Goal: Task Accomplishment & Management: Manage account settings

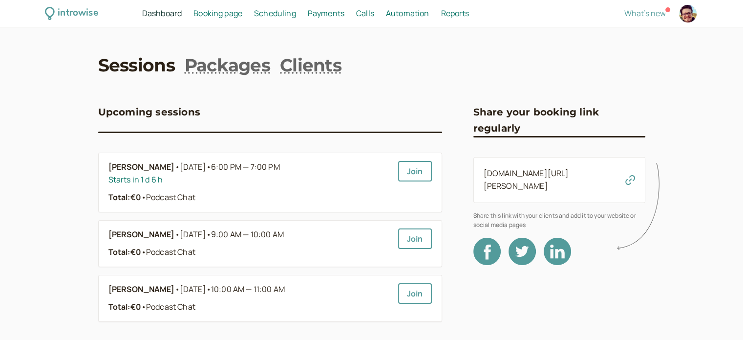
click at [237, 19] on link "Booking page Booking" at bounding box center [218, 13] width 49 height 13
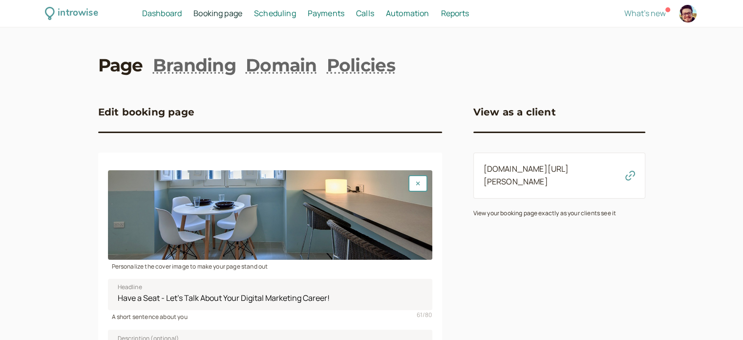
click at [276, 17] on span "Scheduling" at bounding box center [275, 13] width 42 height 11
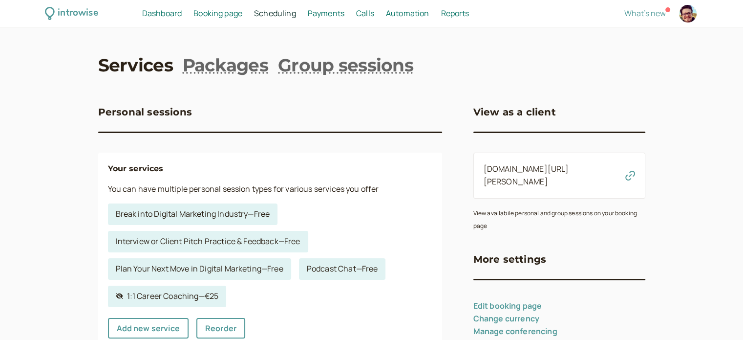
click at [140, 66] on link "Services" at bounding box center [135, 65] width 75 height 24
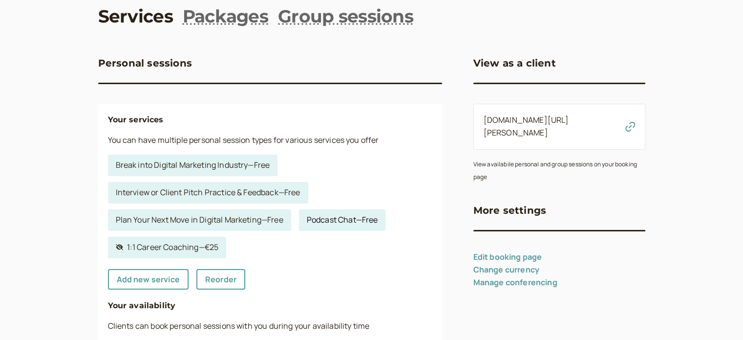
click at [321, 215] on link "Podcast Chat — Free" at bounding box center [342, 220] width 87 height 22
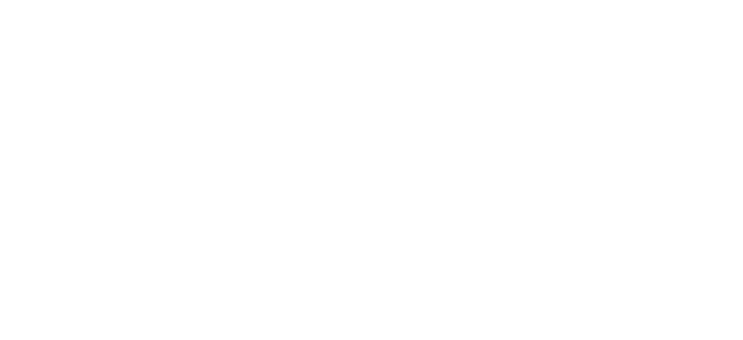
select select "60"
select select "RHwKl2BcAEEDGYEhvF6D"
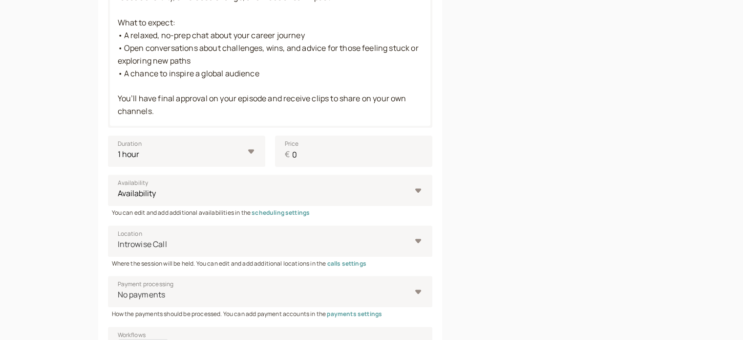
scroll to position [502, 0]
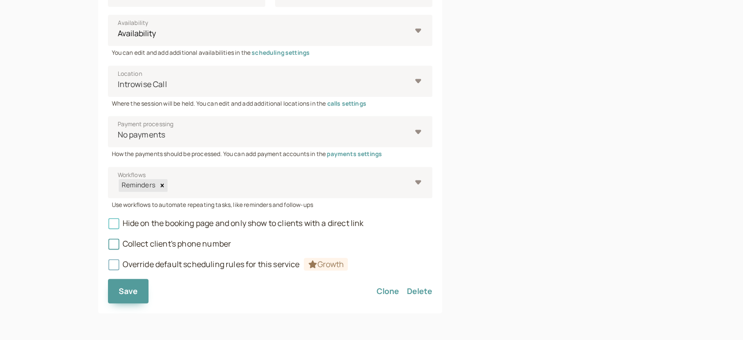
click at [311, 224] on span "Hide on the booking page and only show to clients with a direct link" at bounding box center [236, 222] width 256 height 11
click at [108, 226] on input "Hide on the booking page and only show to clients with a direct link" at bounding box center [108, 226] width 0 height 0
click at [126, 297] on button "Save" at bounding box center [128, 291] width 41 height 24
